Goal: Task Accomplishment & Management: Complete application form

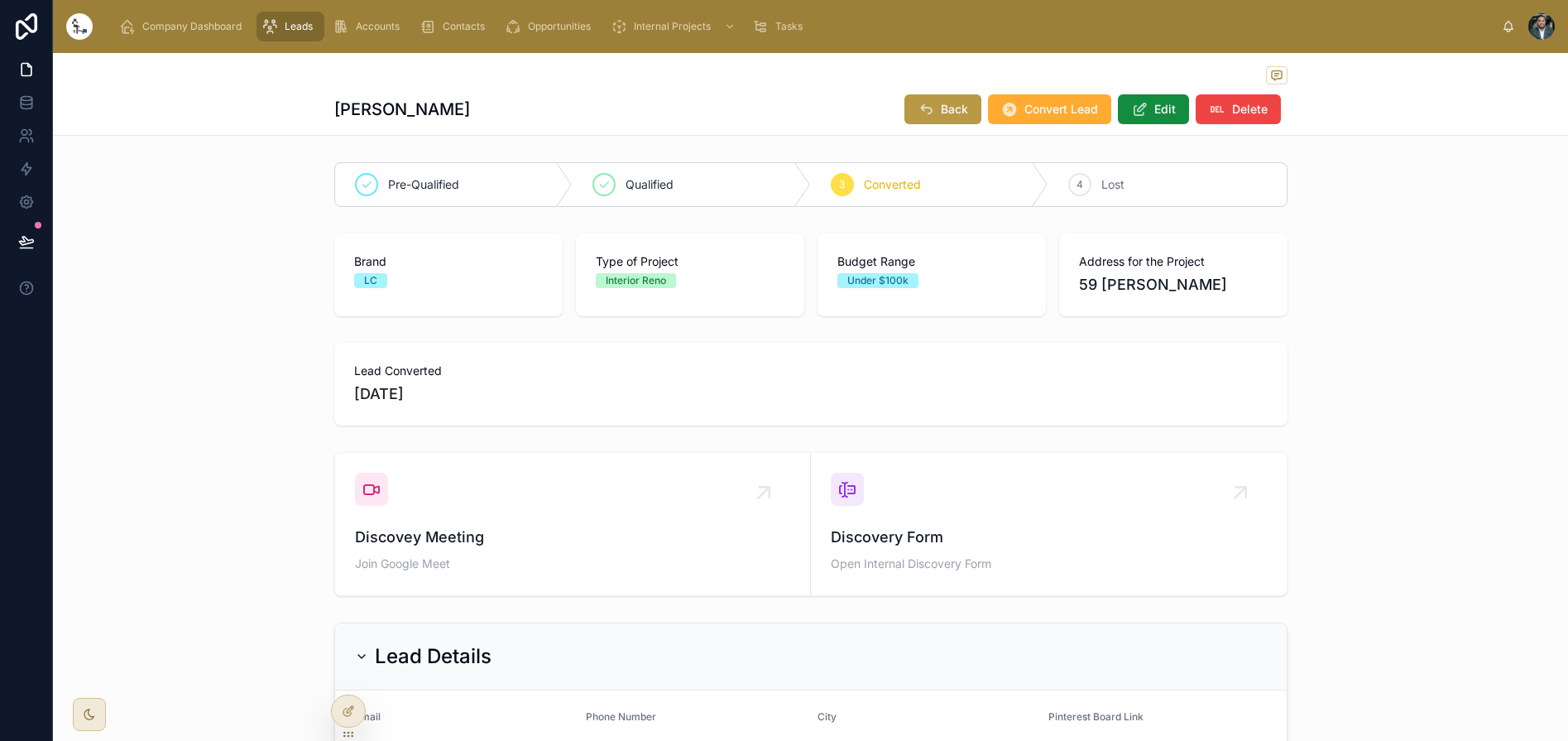
click at [310, 24] on span "Leads" at bounding box center [299, 26] width 28 height 13
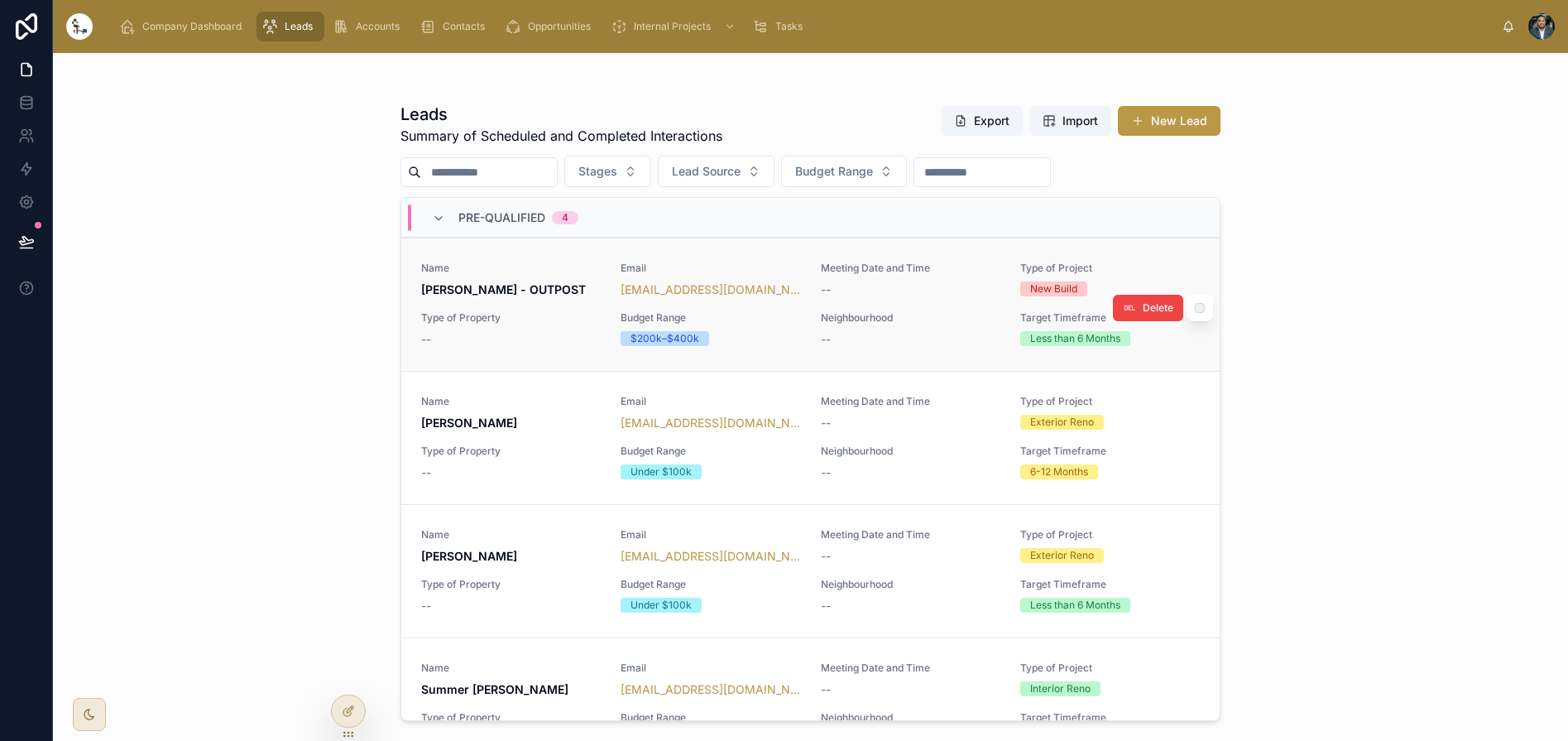
click at [557, 309] on div "Name Ed Lane - OUTPOST Email lane401@gmail.com Meeting Date and Time -- Type of…" at bounding box center [810, 305] width 779 height 86
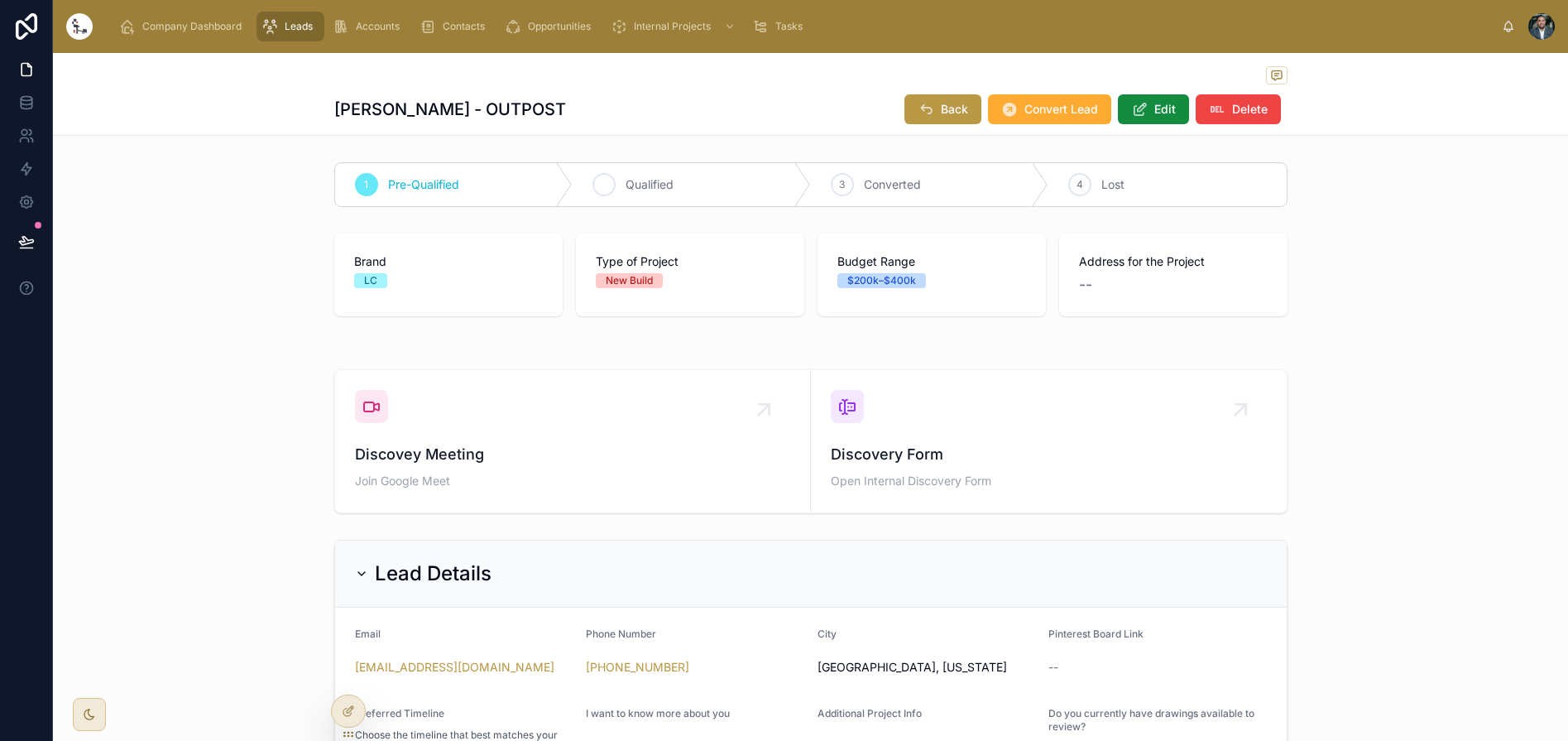
click at [607, 189] on icon at bounding box center [603, 184] width 13 height 13
click at [289, 218] on div "Pre-Qualified 2 Qualified 3 Converted 4 Lost Brand LC Type of Project New Build…" at bounding box center [810, 580] width 1515 height 849
click at [948, 117] on span "Back" at bounding box center [954, 109] width 27 height 17
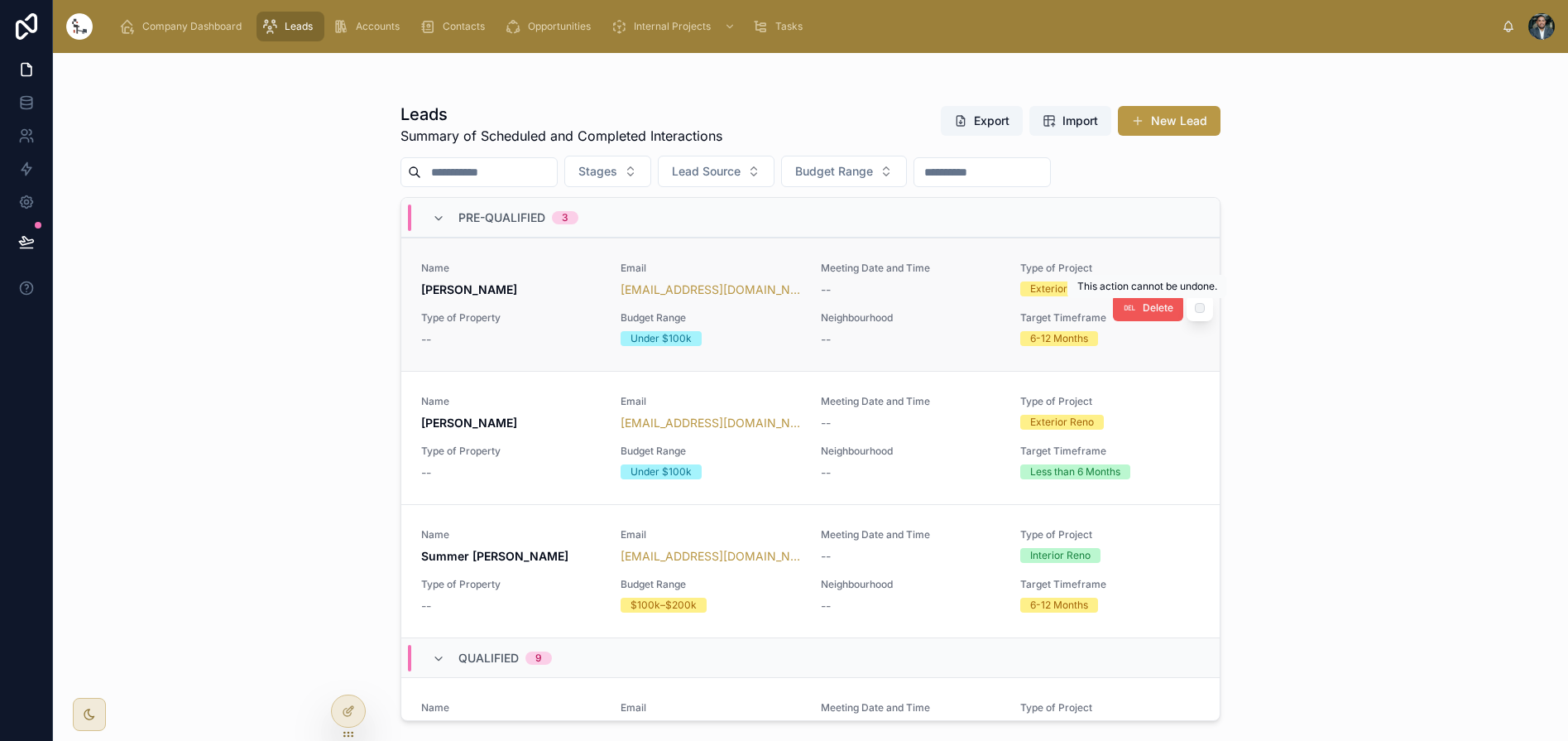
click at [1136, 313] on icon at bounding box center [1129, 308] width 13 height 13
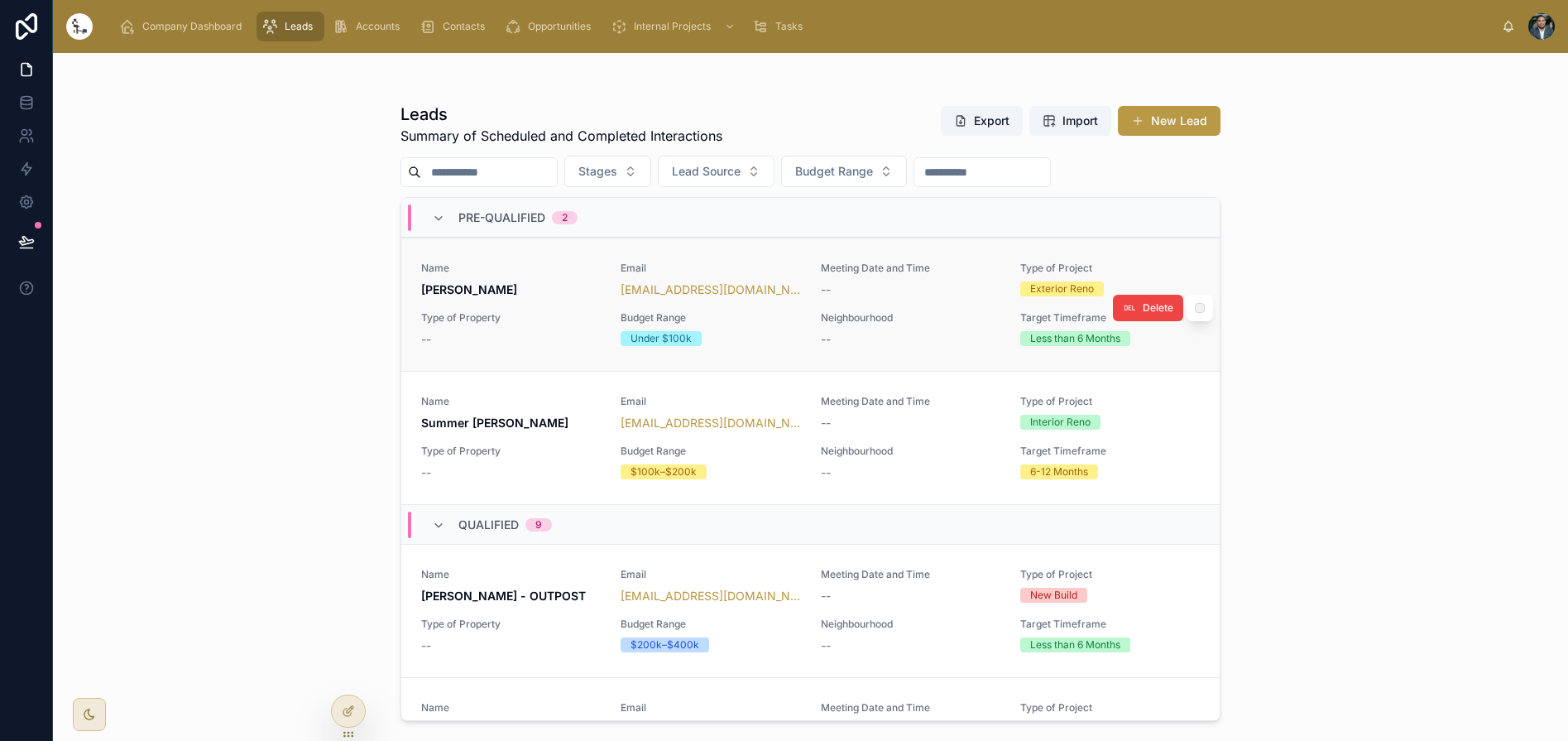
click at [518, 309] on div "Name Josh Stonehouse Email jstonehouse@winnipeg.ca Meeting Date and Time -- Typ…" at bounding box center [810, 305] width 779 height 86
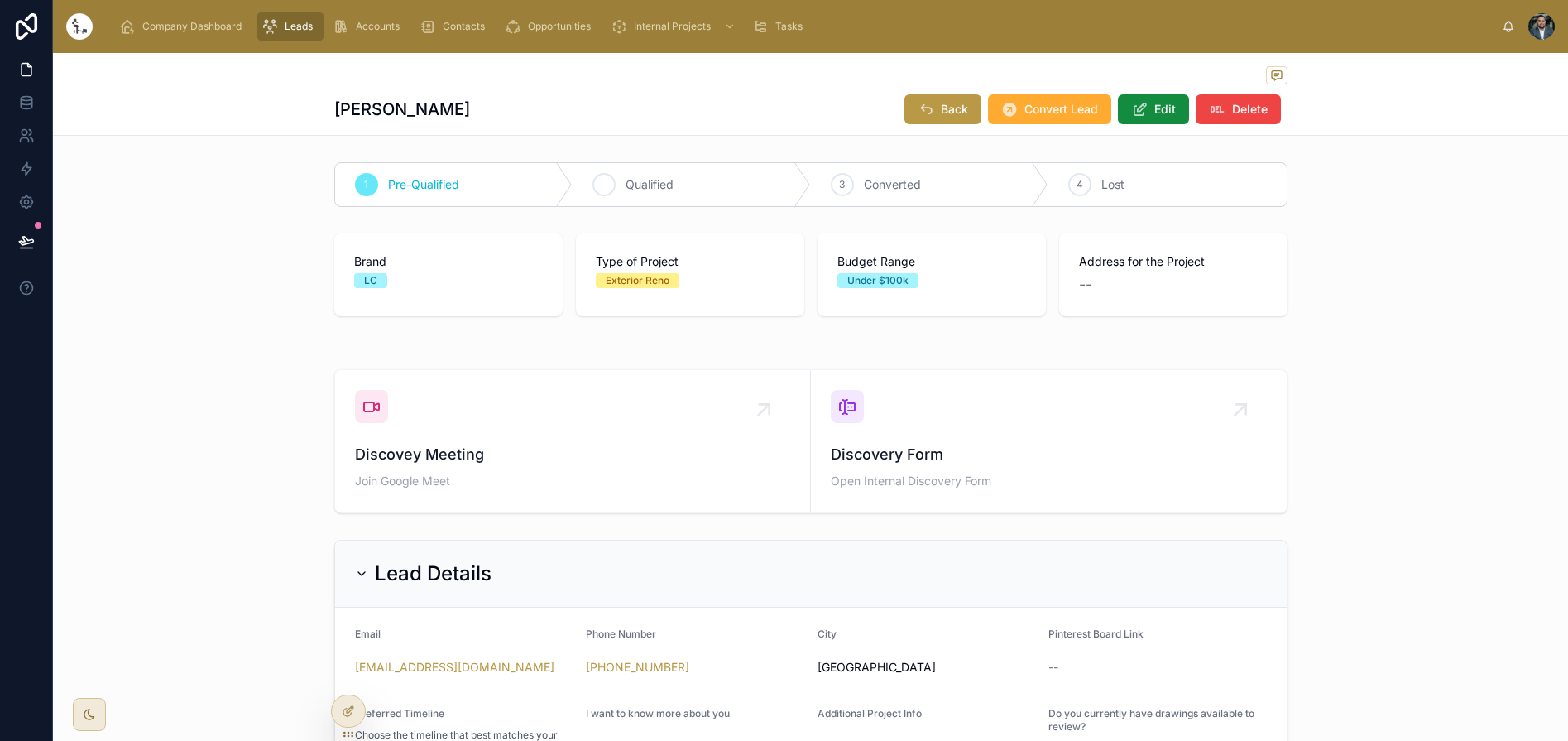
click at [597, 180] on icon at bounding box center [603, 184] width 13 height 13
click at [940, 118] on button "Back" at bounding box center [943, 110] width 77 height 30
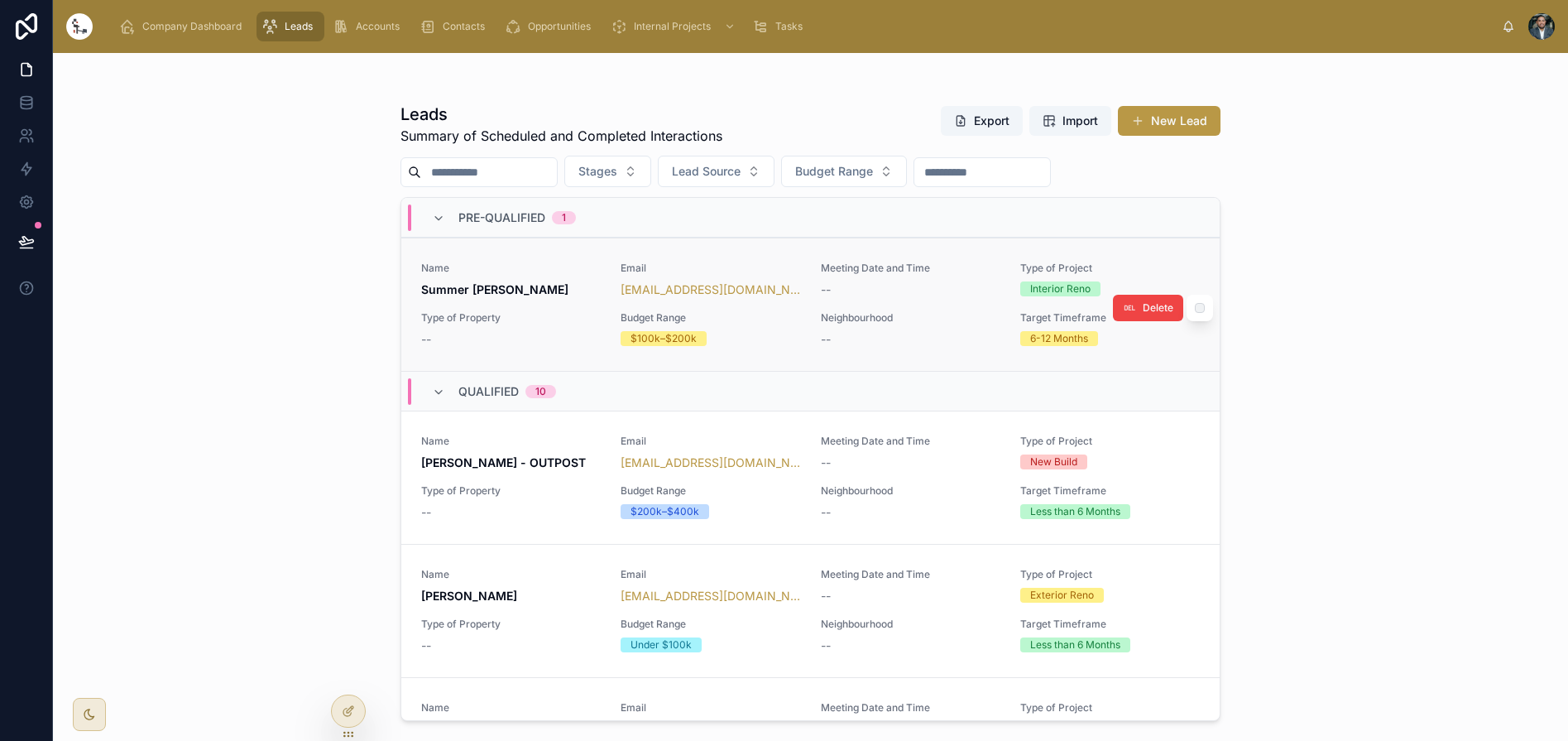
click at [1205, 308] on div at bounding box center [1200, 308] width 27 height 27
click at [544, 270] on span "Name" at bounding box center [511, 268] width 179 height 13
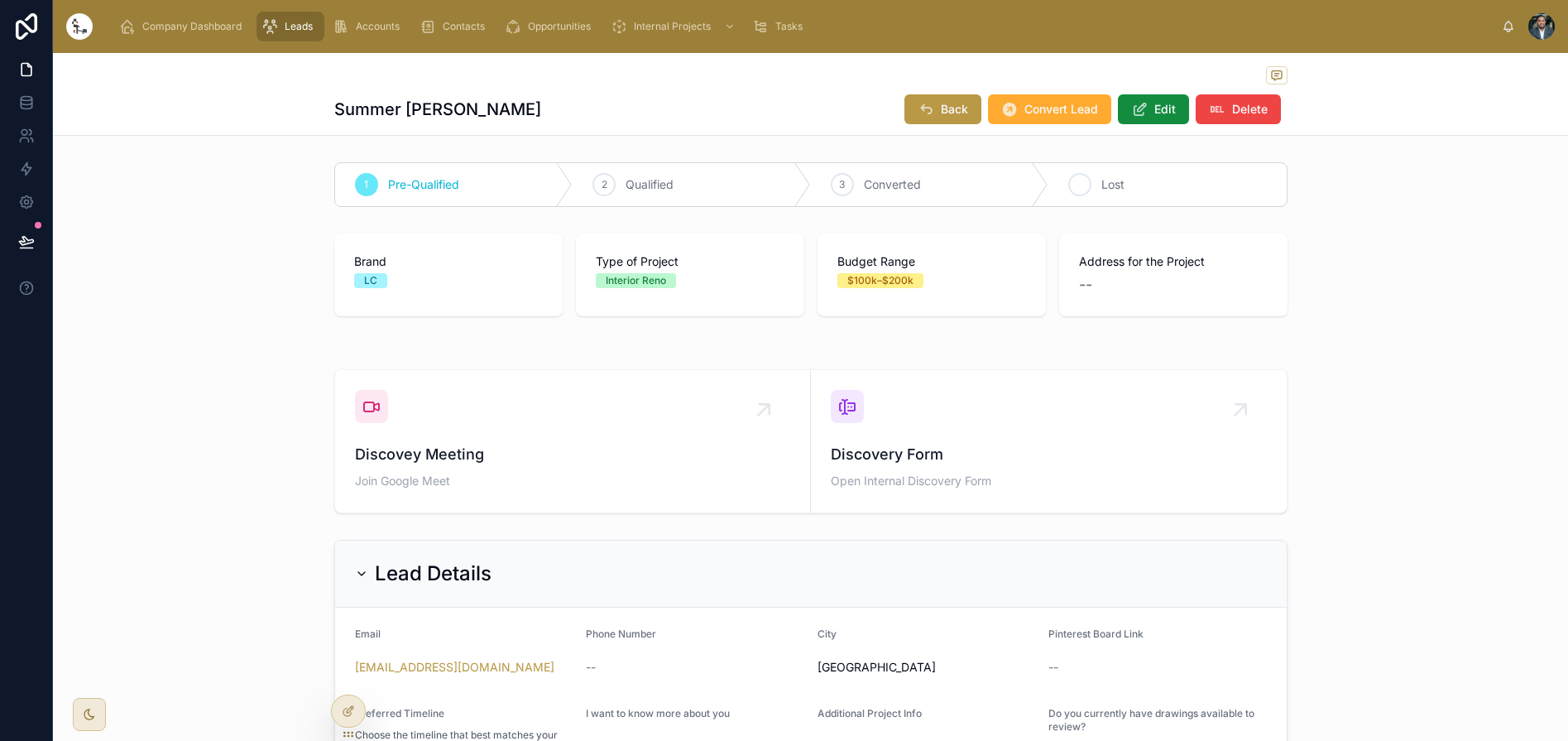
click at [1087, 190] on div "4" at bounding box center [1079, 184] width 23 height 23
click at [944, 115] on span "Back" at bounding box center [954, 109] width 27 height 17
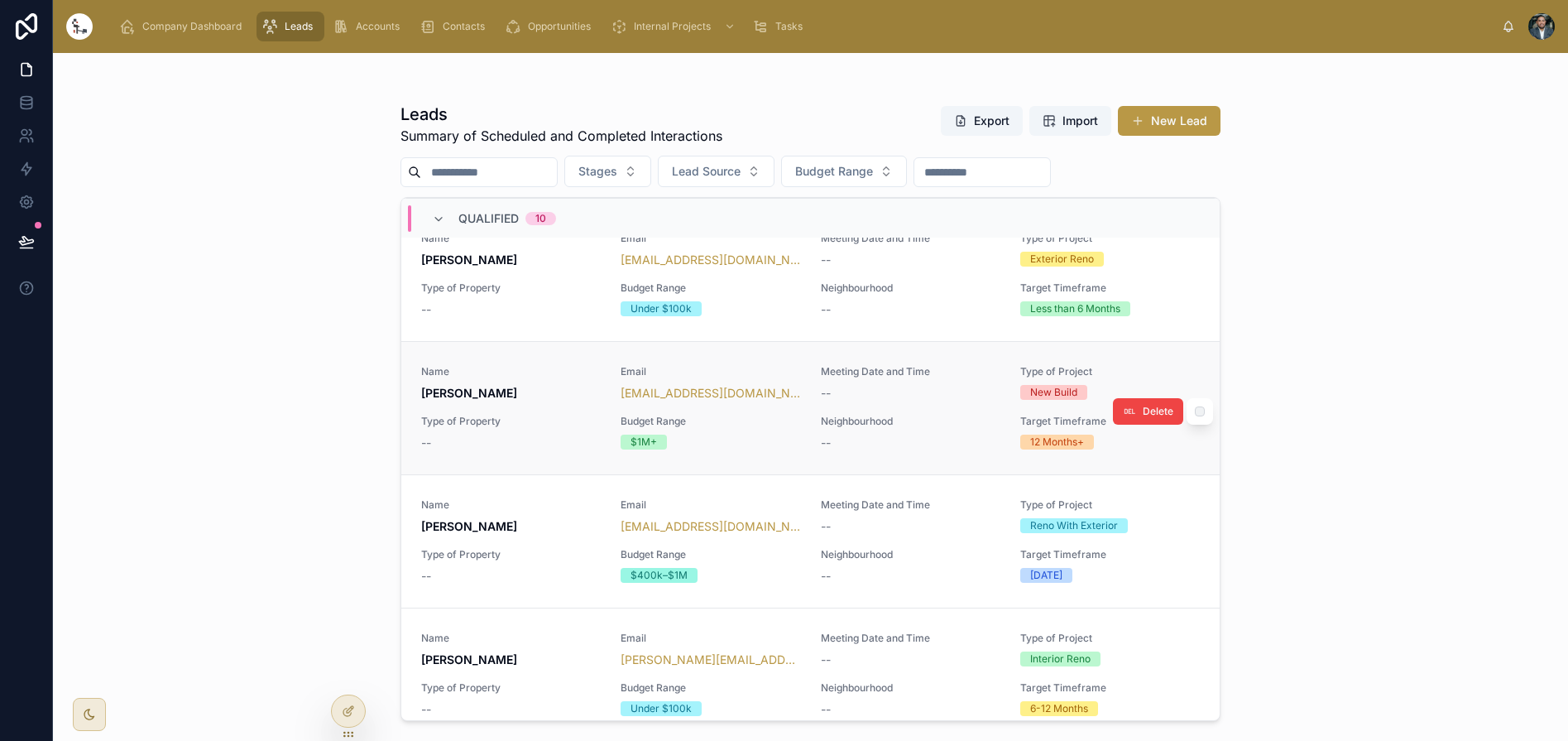
scroll to position [201, 0]
click at [524, 410] on div "Name Fareea Surtie Email fareeasurtie@gmail.com Meeting Date and Time -- Type o…" at bounding box center [810, 409] width 779 height 86
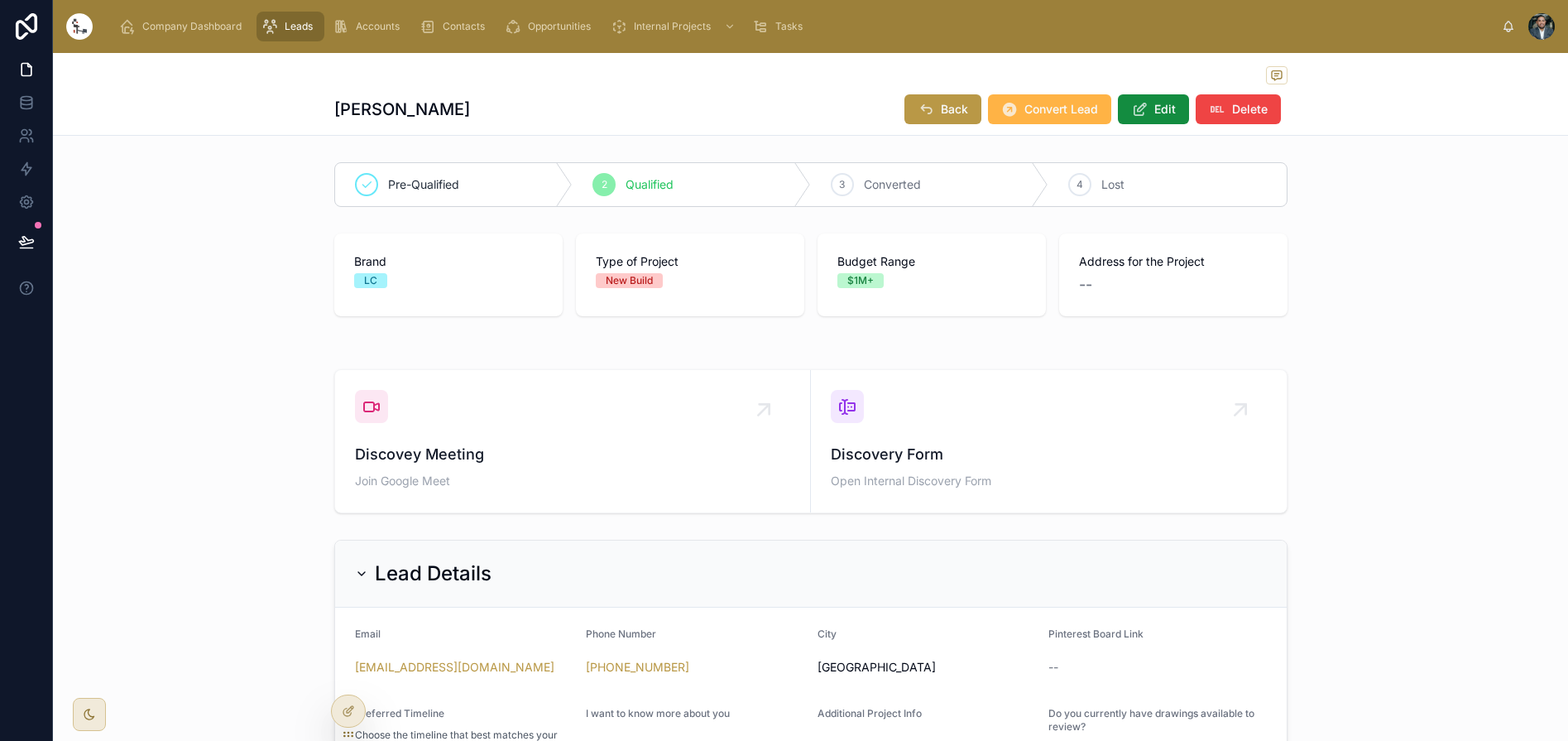
click at [1031, 121] on button "Convert Lead" at bounding box center [1050, 110] width 123 height 30
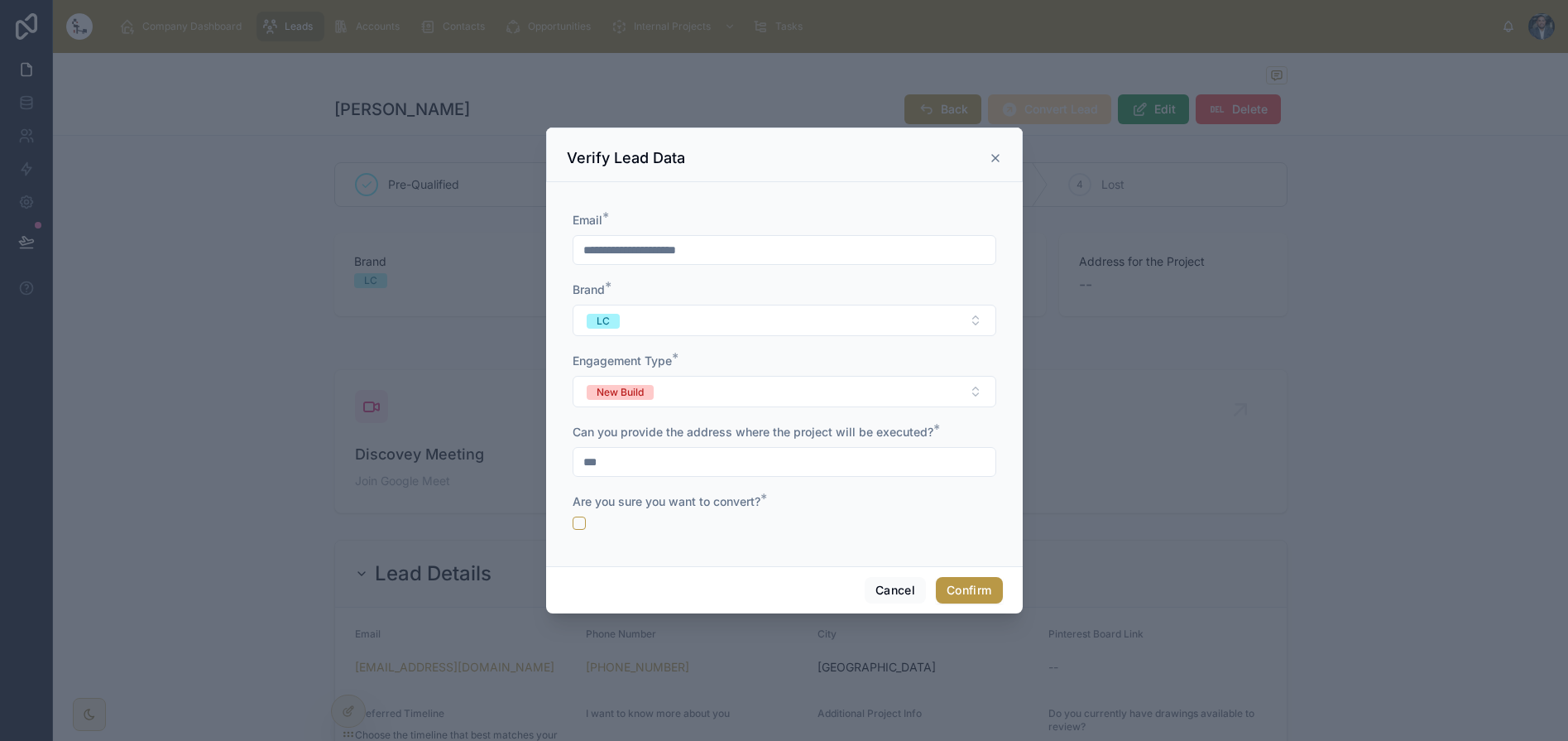
type input "***"
click at [585, 523] on button "button" at bounding box center [578, 523] width 13 height 13
click at [974, 592] on button "Confirm" at bounding box center [969, 590] width 67 height 27
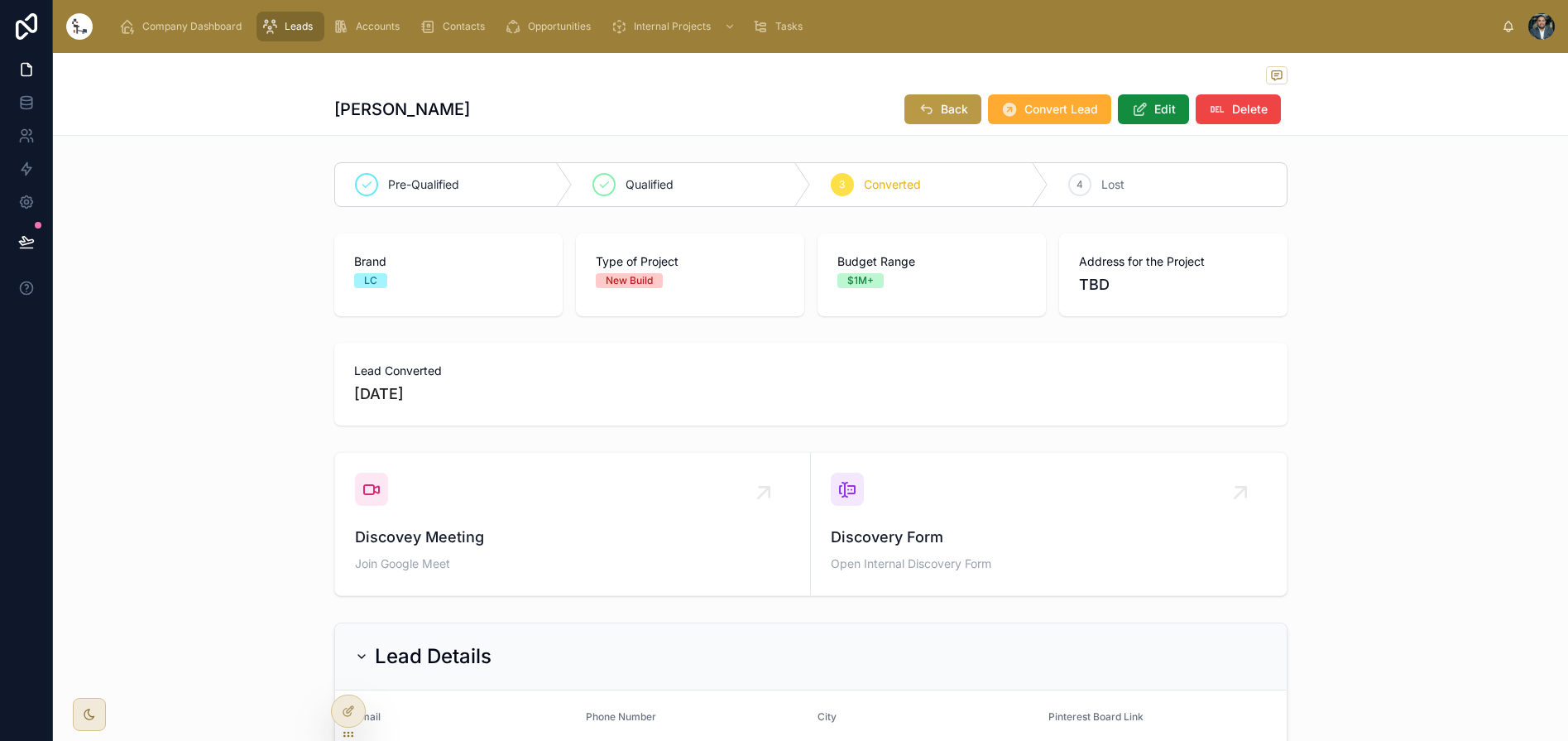
click at [303, 31] on span "Leads" at bounding box center [299, 26] width 28 height 13
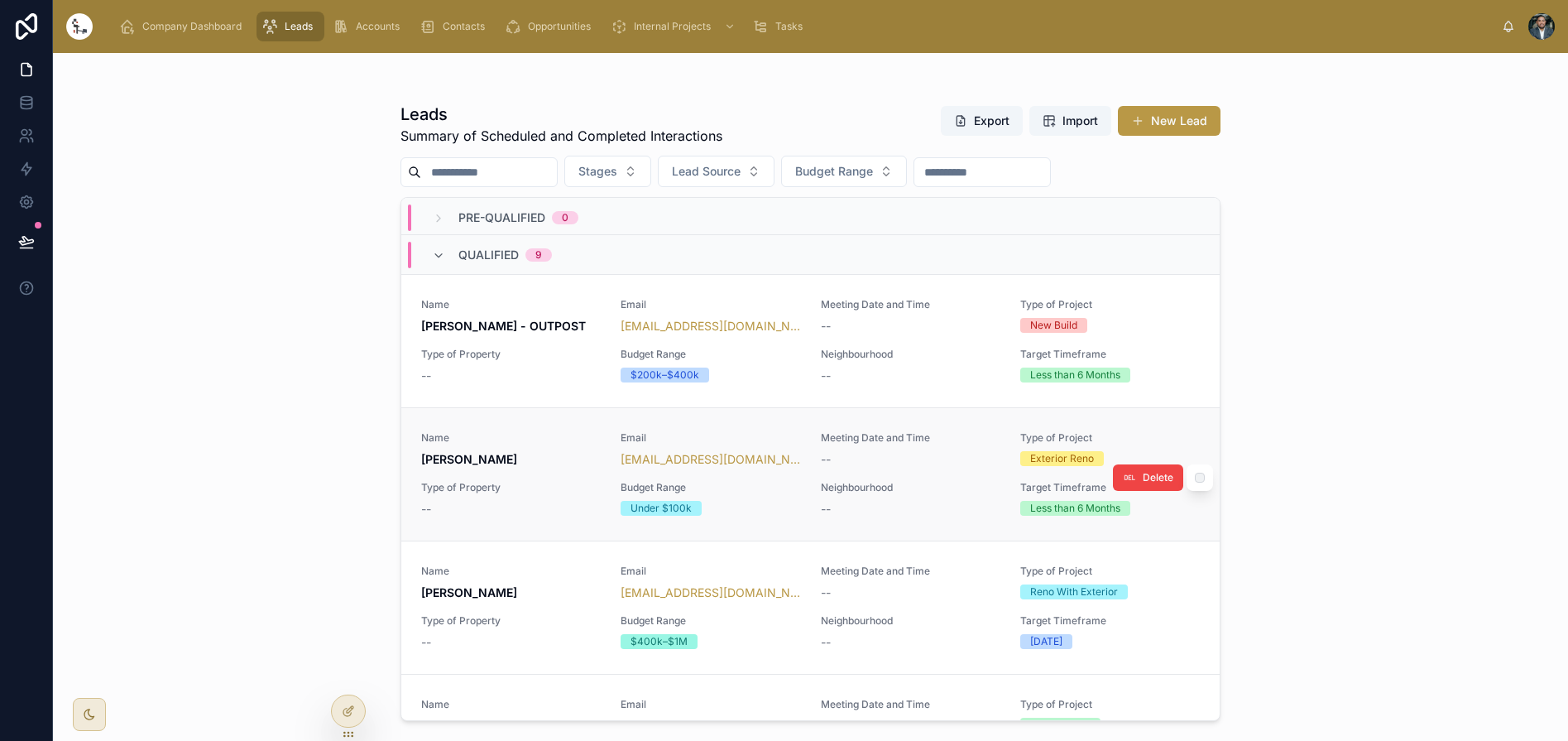
scroll to position [4, 0]
click at [544, 643] on div "--" at bounding box center [511, 641] width 179 height 17
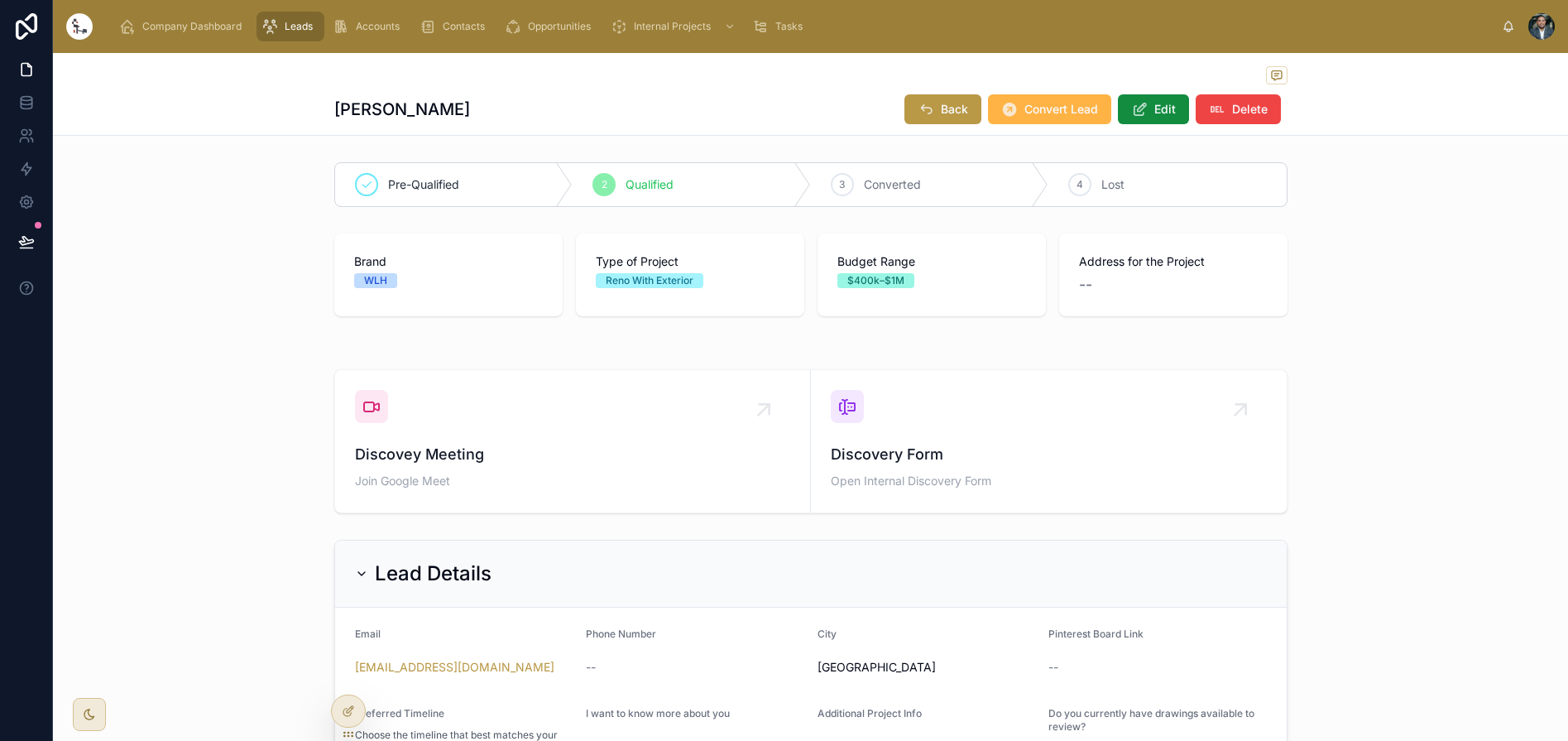
click at [1070, 117] on span "Convert Lead" at bounding box center [1061, 109] width 74 height 17
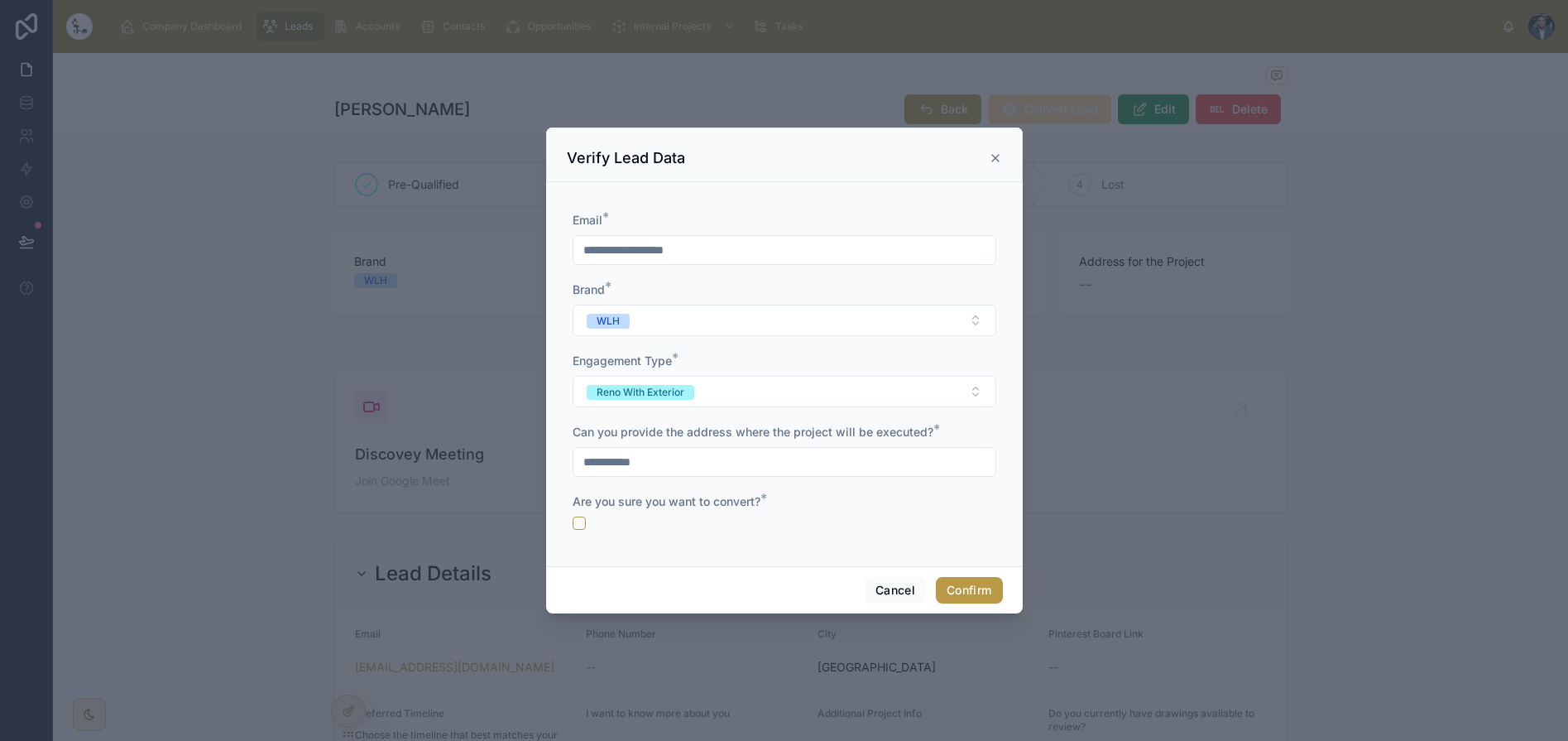
type input "**********"
click at [580, 523] on button "button" at bounding box center [578, 523] width 13 height 13
click at [961, 602] on button "Confirm" at bounding box center [969, 590] width 67 height 27
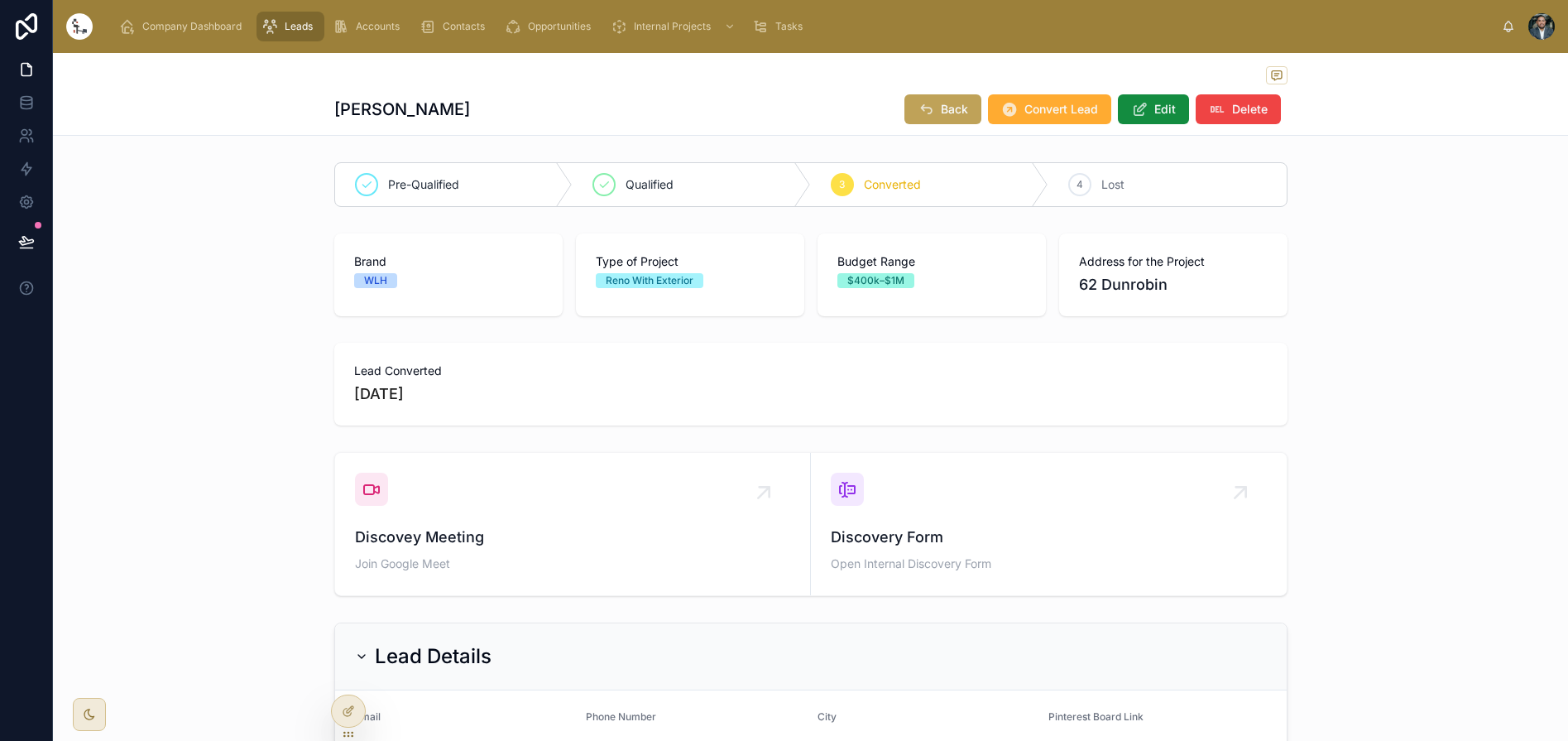
click at [956, 118] on button "Back" at bounding box center [943, 110] width 77 height 30
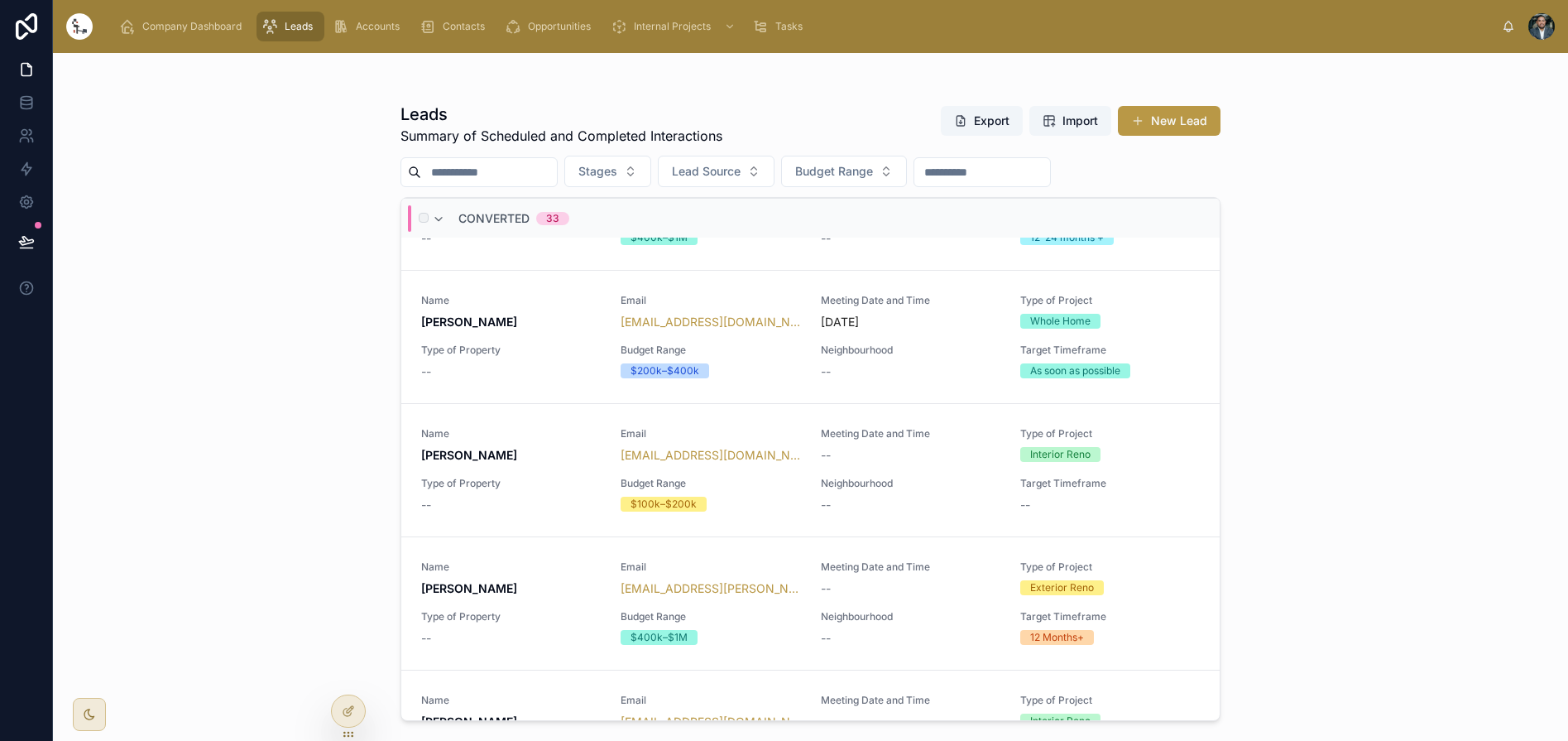
scroll to position [2755, 0]
click at [564, 24] on span "Opportunities" at bounding box center [559, 26] width 63 height 13
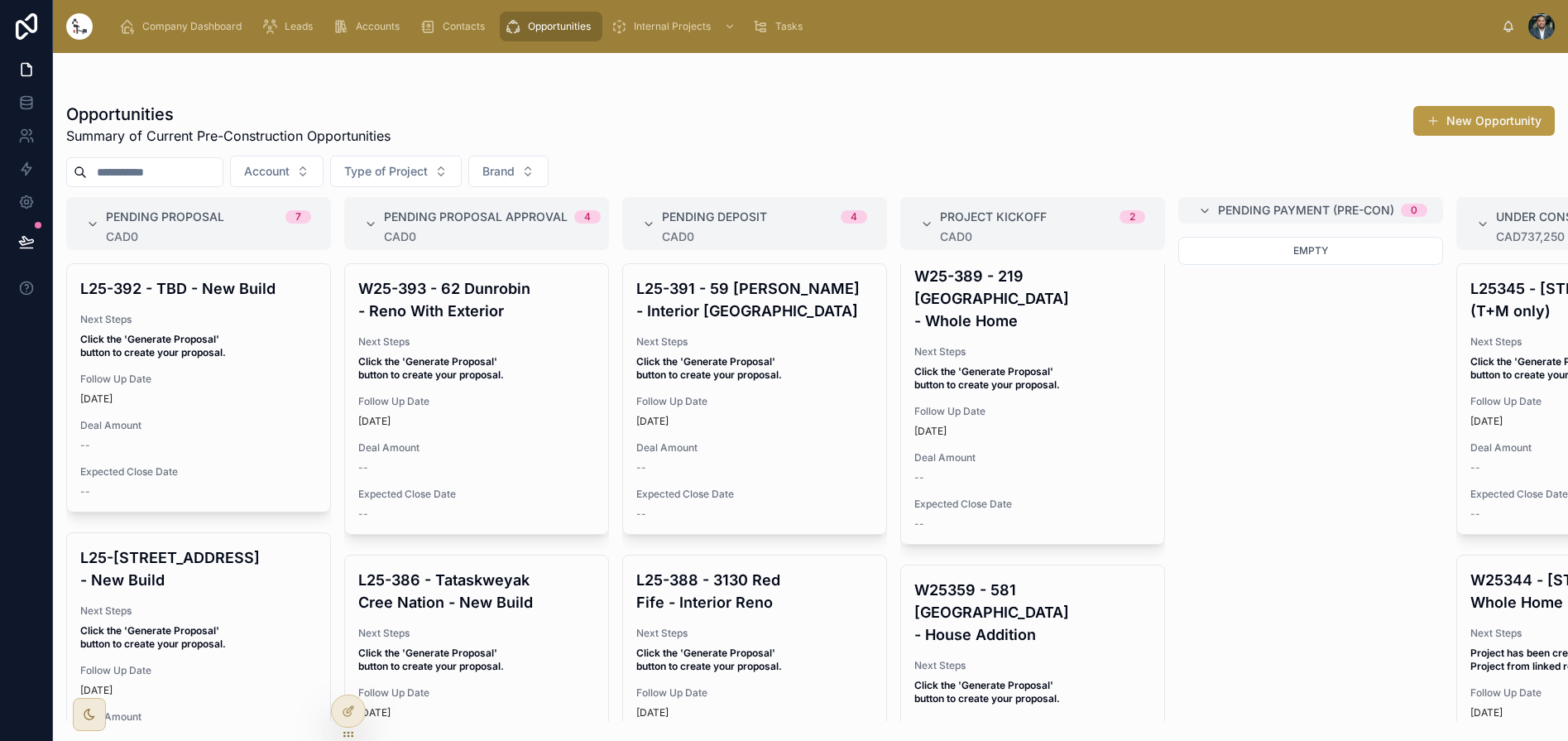
scroll to position [19, 0]
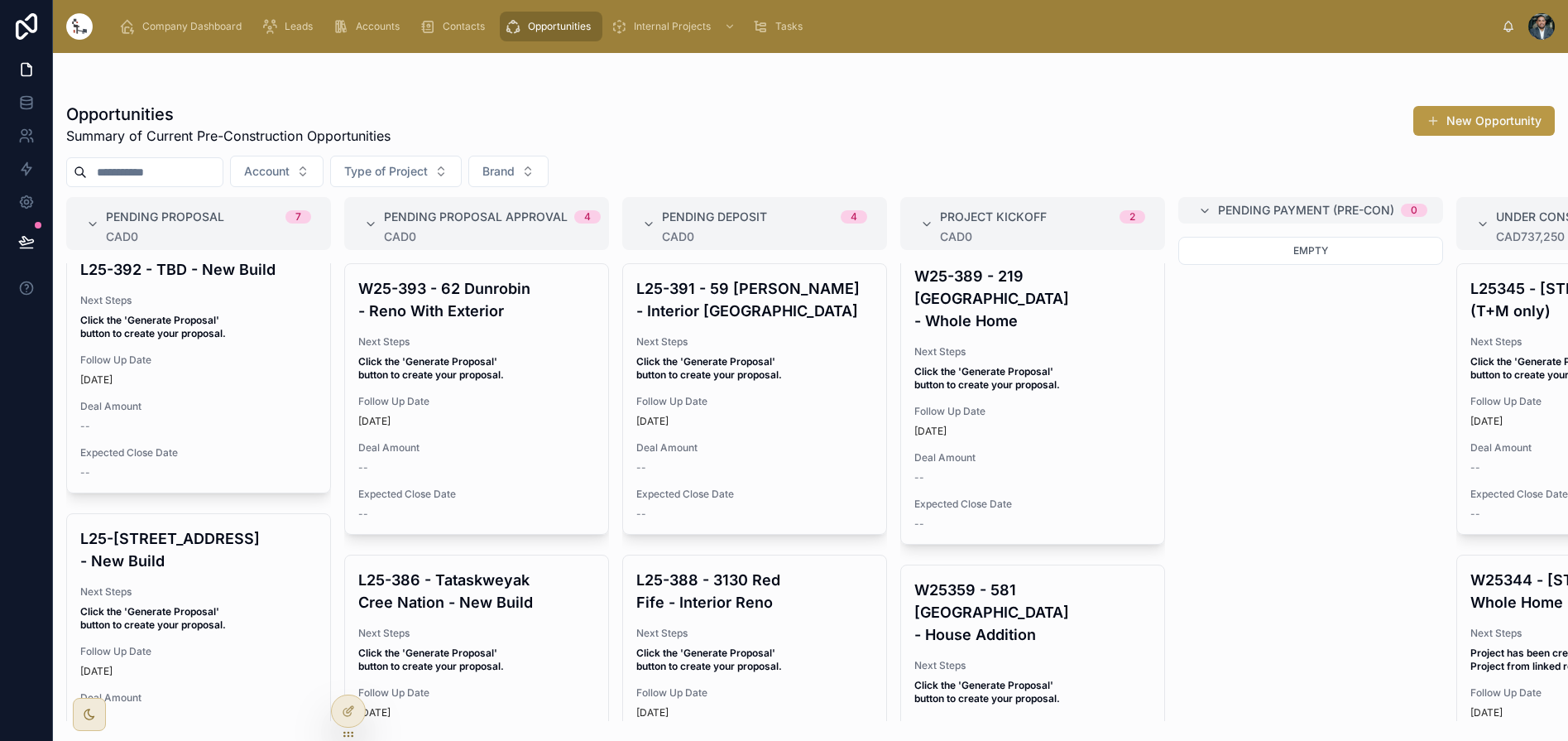
click at [203, 385] on div "L25-392 - TBD - New Build Next Steps Click the 'Generate Proposal' button to cr…" at bounding box center [198, 369] width 263 height 248
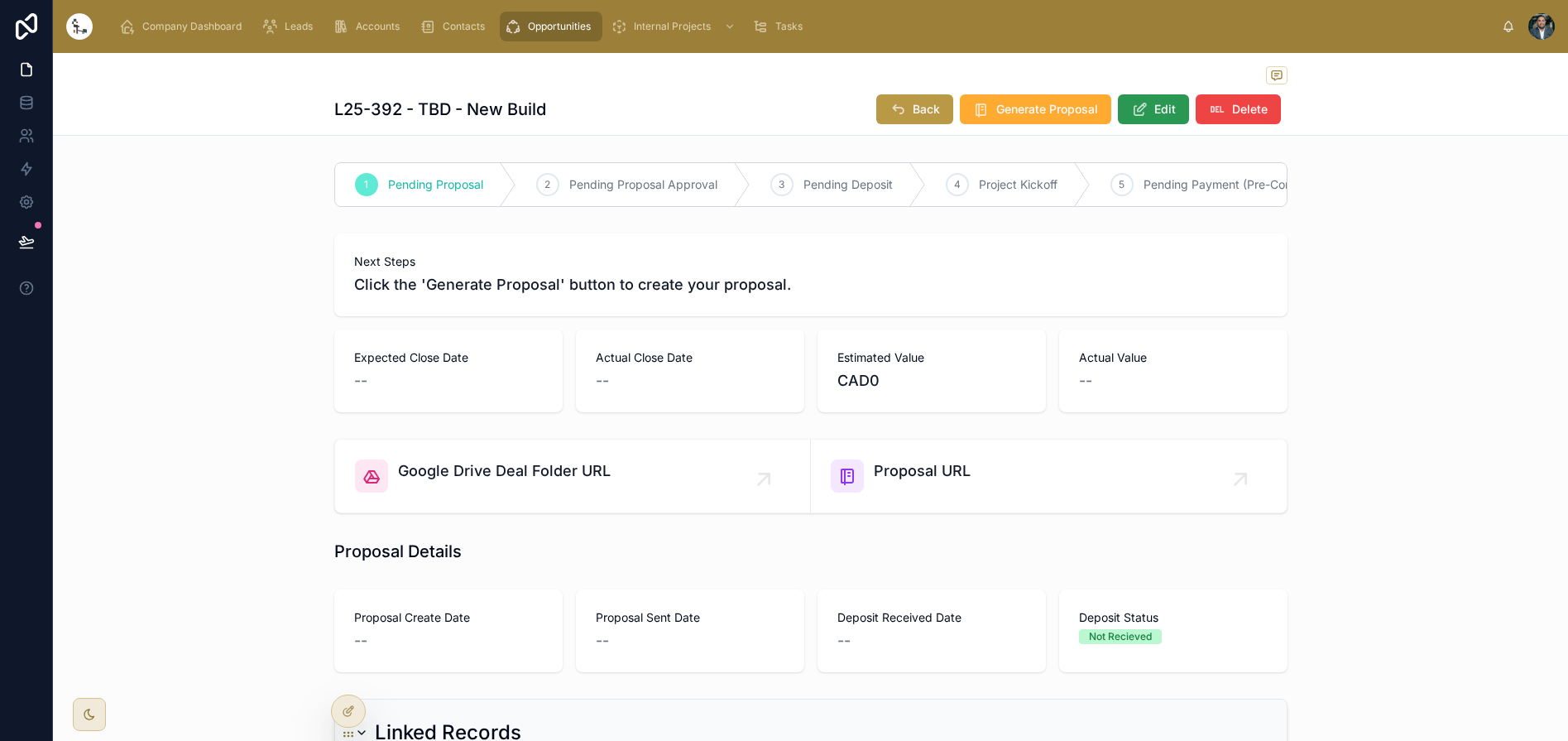
click at [1165, 109] on span "Edit" at bounding box center [1166, 109] width 22 height 17
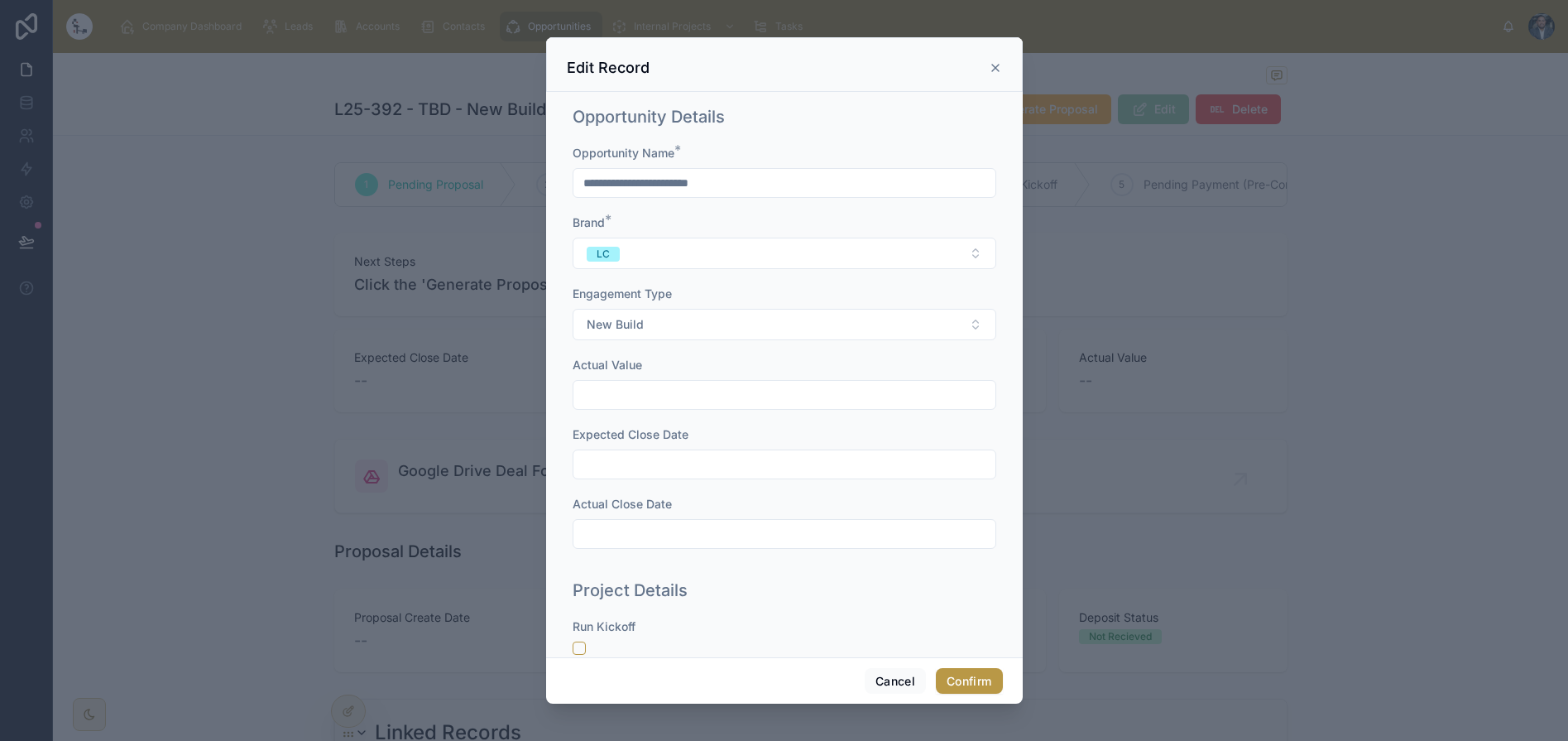
drag, startPoint x: 644, startPoint y: 184, endPoint x: 665, endPoint y: 179, distance: 21.6
type input "**********"
click at [974, 687] on button "Confirm" at bounding box center [969, 681] width 67 height 27
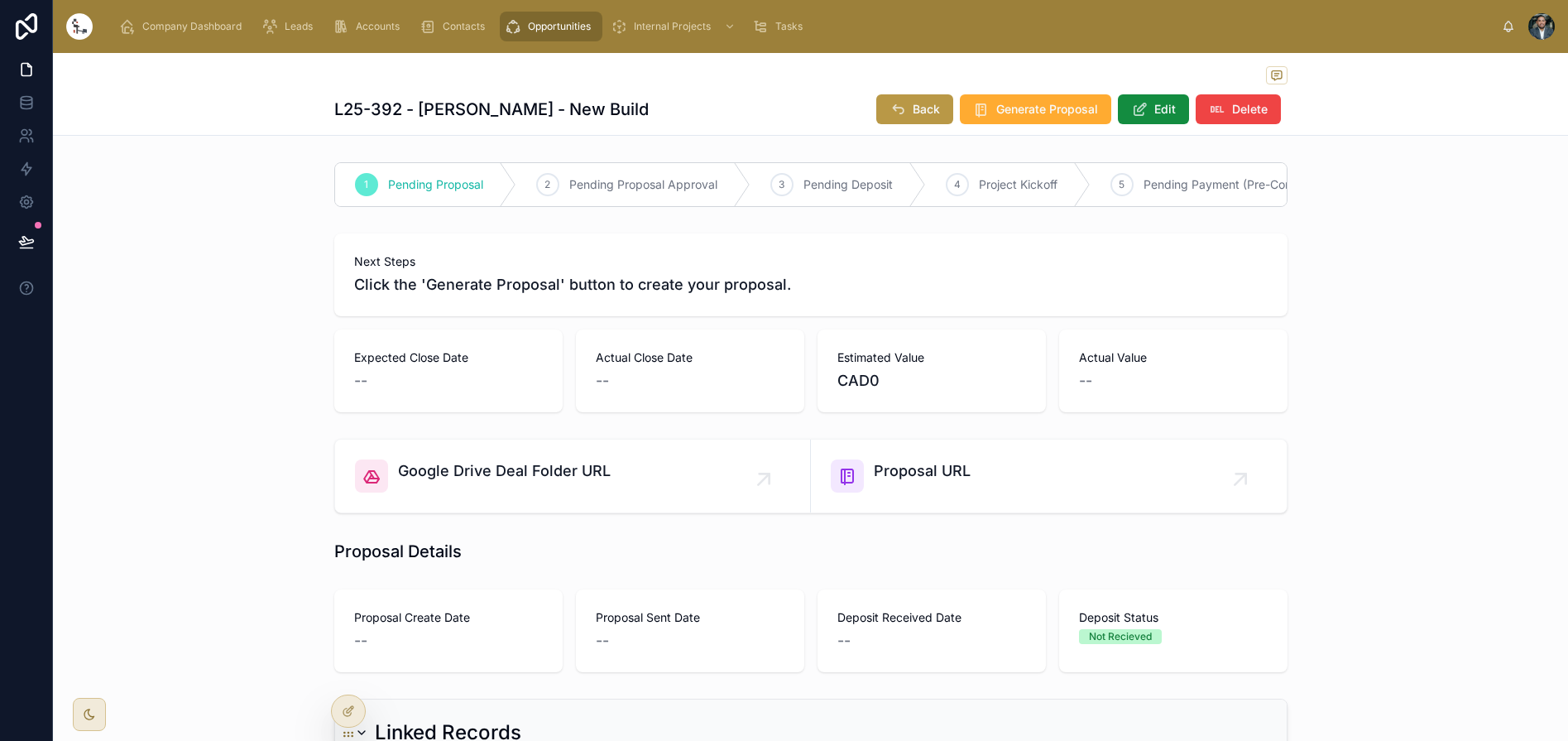
click at [957, 101] on div "Back Generate Proposal Edit Delete" at bounding box center [1075, 110] width 424 height 32
click at [926, 119] on button "Back" at bounding box center [914, 110] width 77 height 30
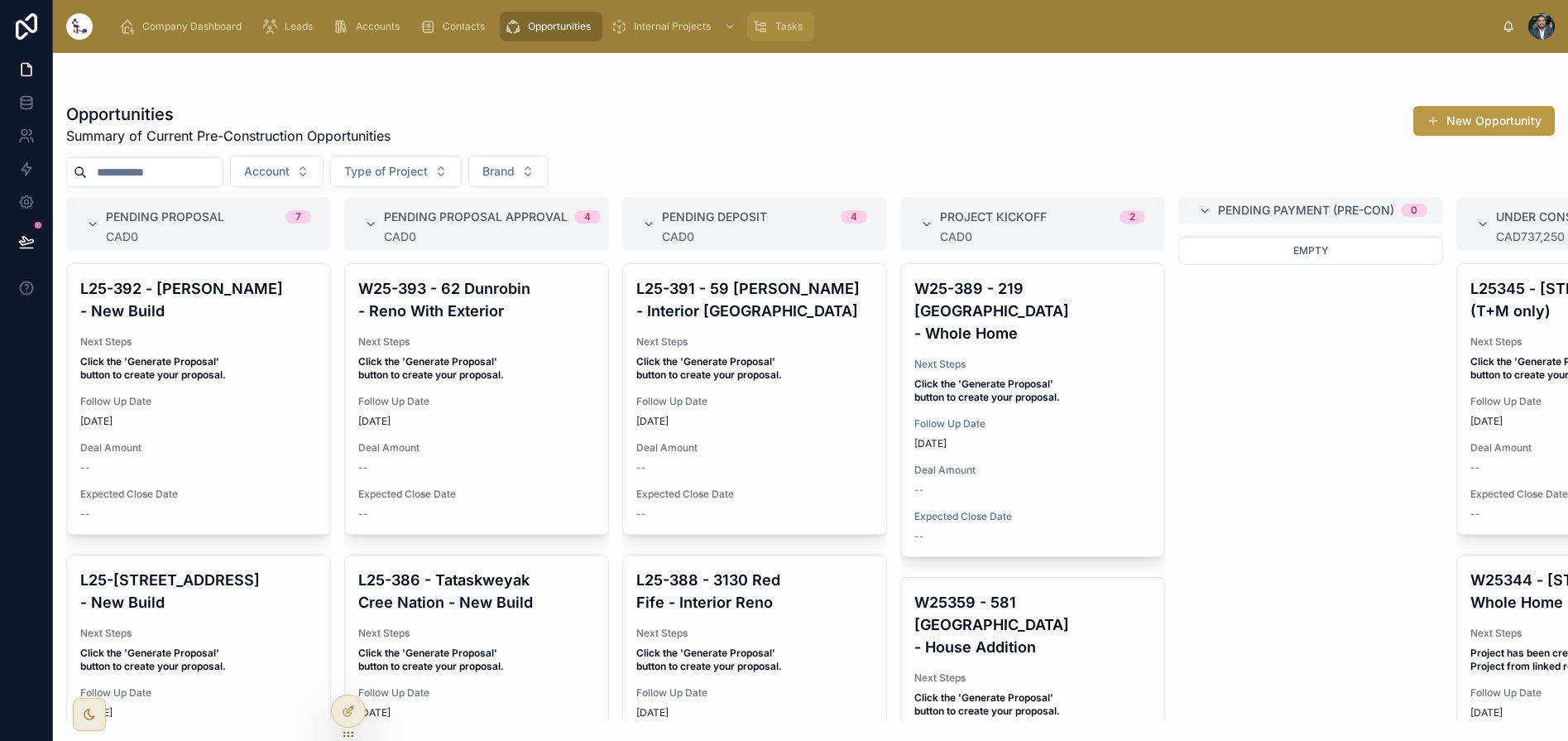
click at [788, 25] on span "Tasks" at bounding box center [788, 26] width 27 height 13
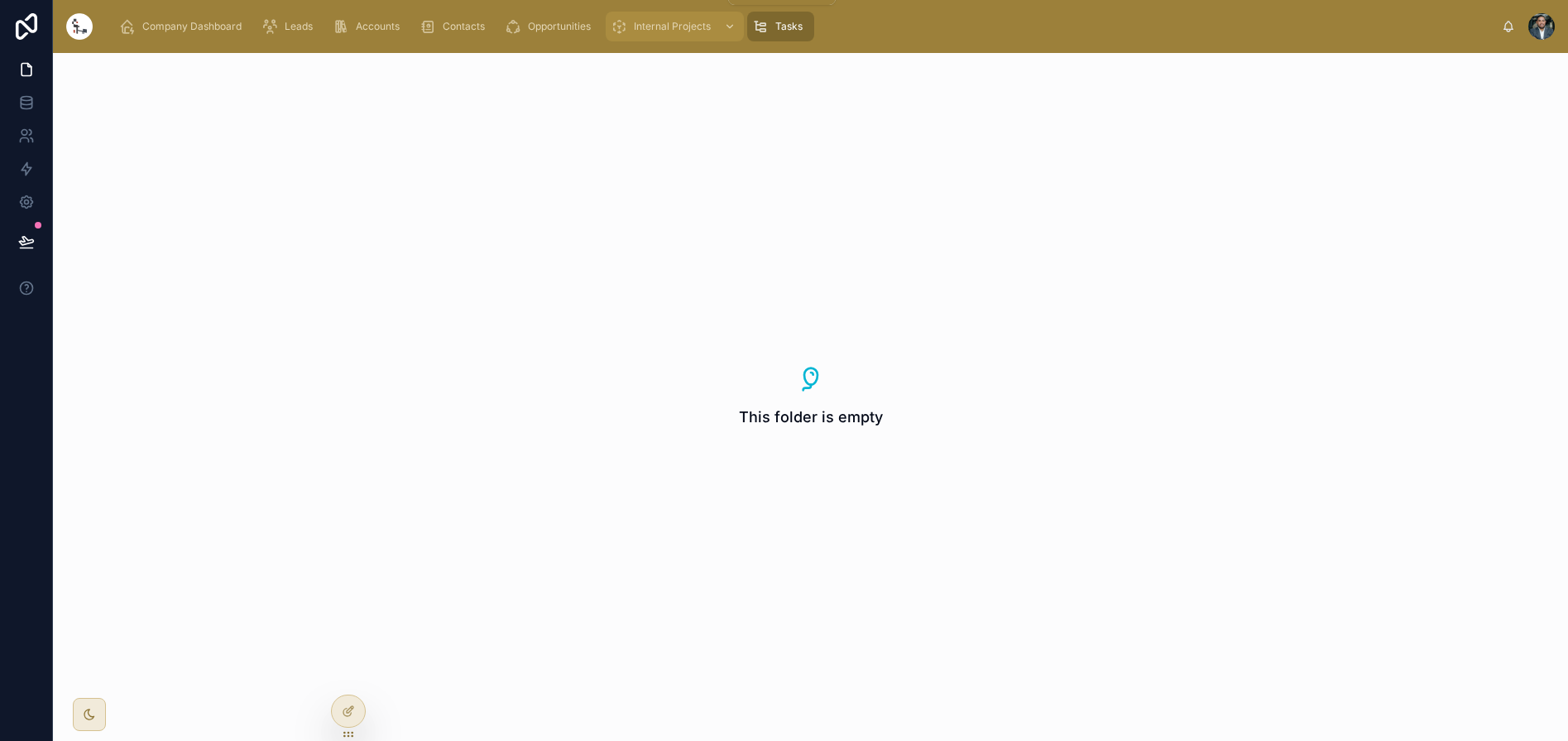
click at [718, 26] on div "scrollable content" at bounding box center [729, 26] width 22 height 27
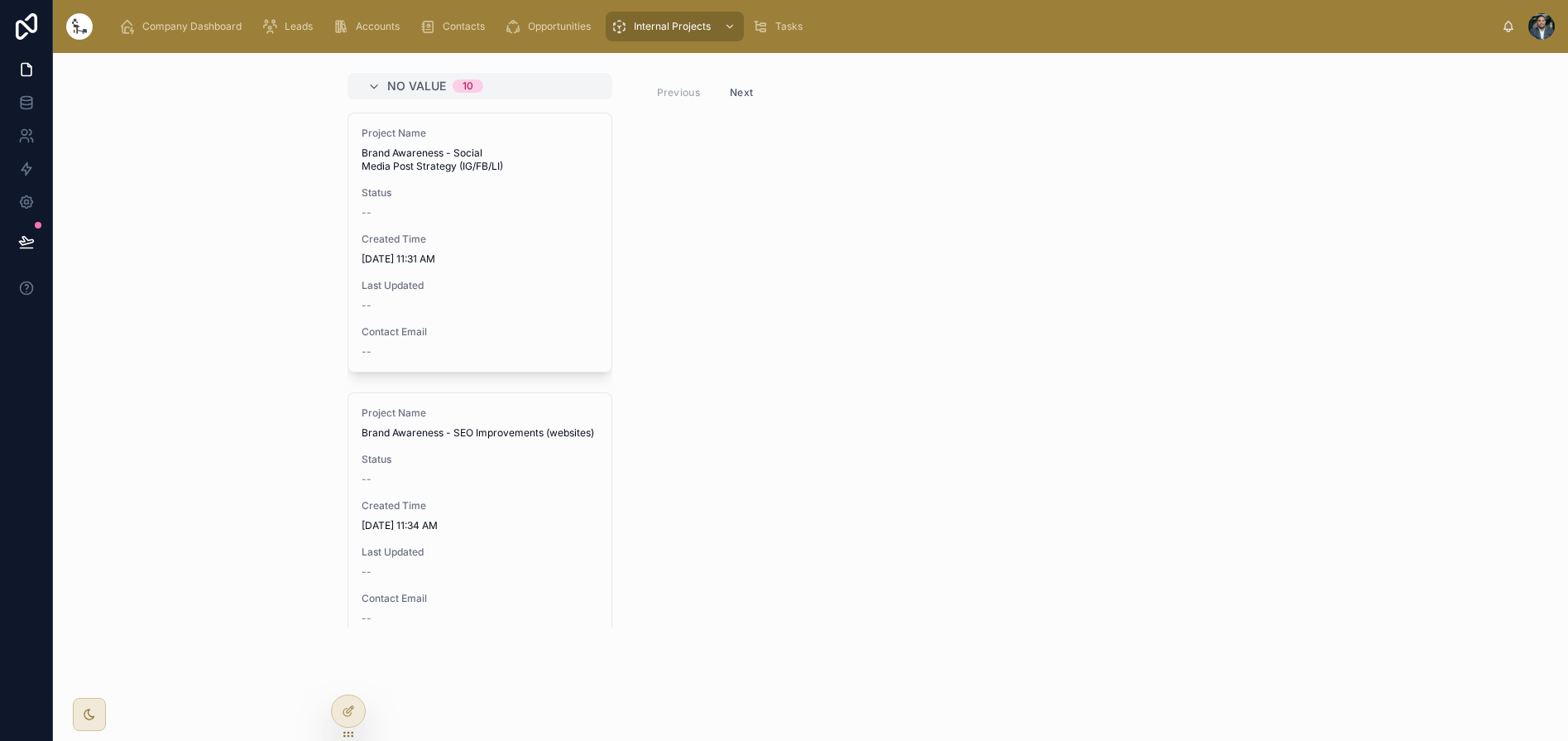
click at [83, 39] on img at bounding box center [80, 26] width 27 height 27
